Goal: Navigation & Orientation: Find specific page/section

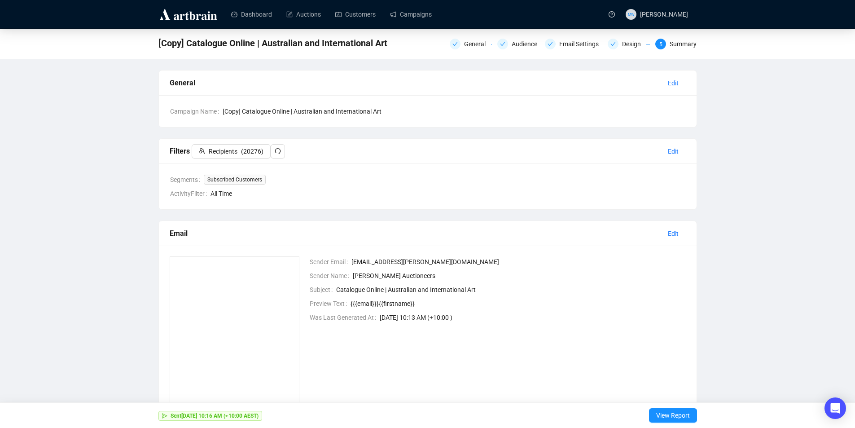
scroll to position [65, 0]
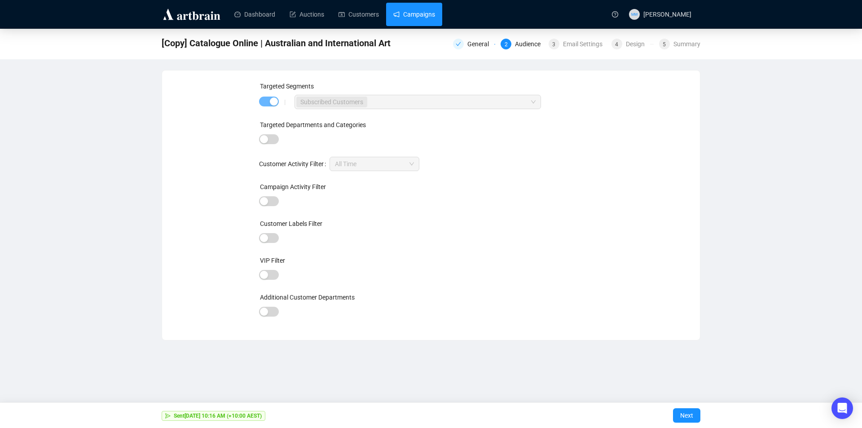
click at [419, 22] on link "Campaigns" at bounding box center [414, 14] width 42 height 23
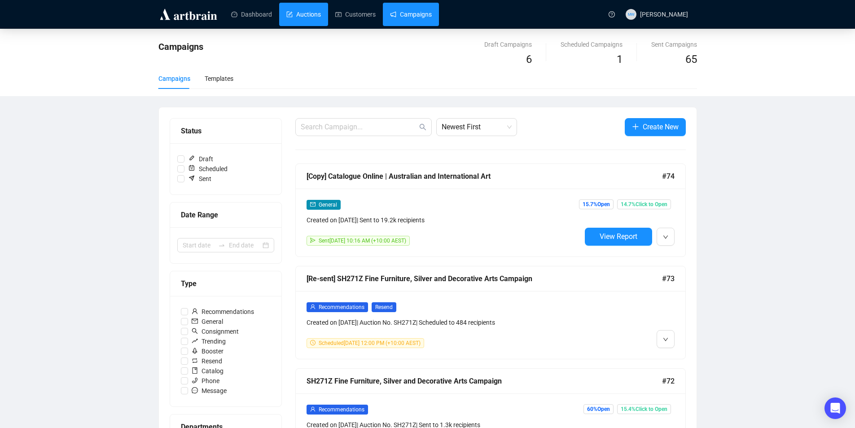
click at [296, 14] on link "Auctions" at bounding box center [303, 14] width 35 height 23
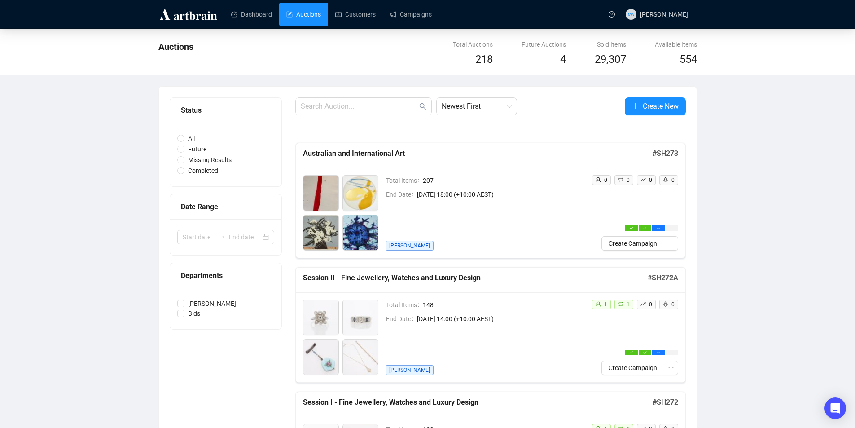
drag, startPoint x: 829, startPoint y: 167, endPoint x: 666, endPoint y: 286, distance: 200.8
click at [409, 11] on link "Campaigns" at bounding box center [411, 14] width 42 height 23
